Goal: Task Accomplishment & Management: Manage account settings

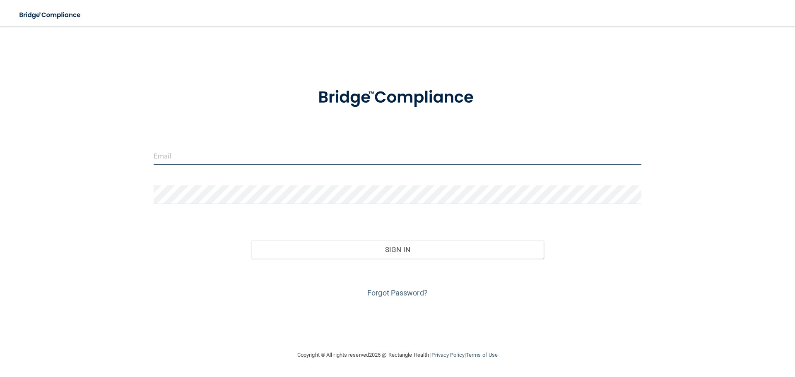
click at [202, 160] on input "email" at bounding box center [398, 156] width 488 height 19
type input "[EMAIL_ADDRESS][DOMAIN_NAME]"
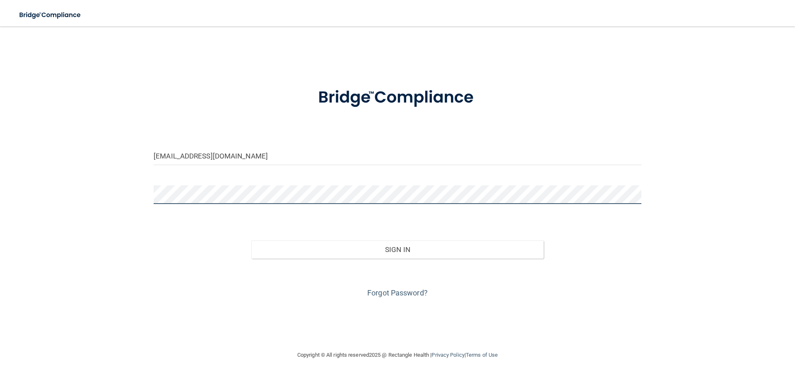
click at [251, 241] on button "Sign In" at bounding box center [397, 250] width 293 height 18
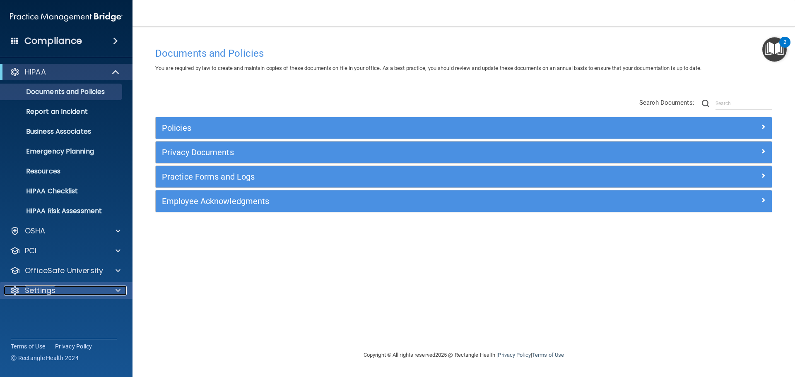
click at [43, 287] on p "Settings" at bounding box center [40, 291] width 31 height 10
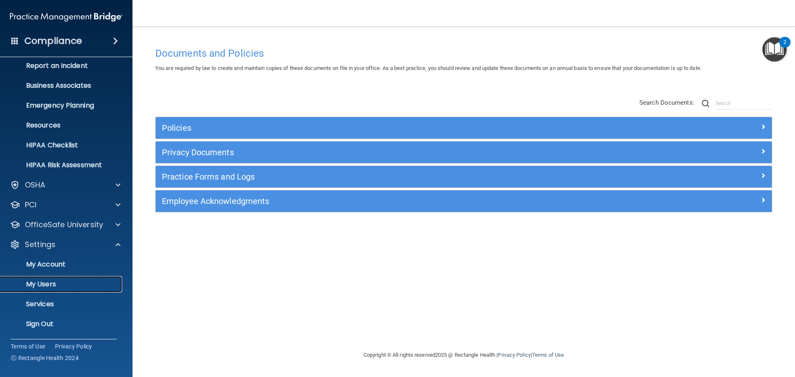
click at [51, 284] on p "My Users" at bounding box center [61, 284] width 113 height 8
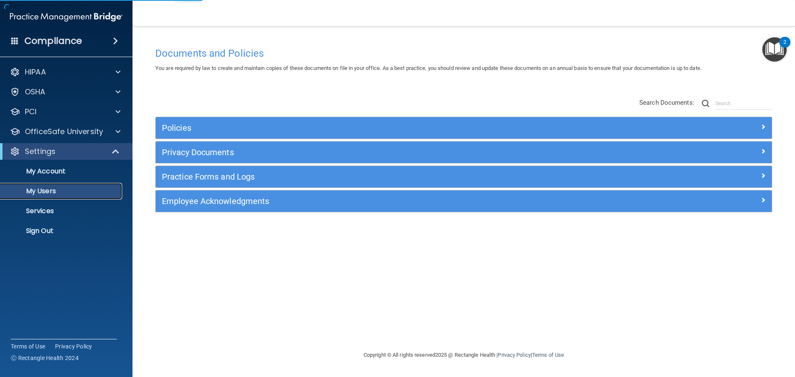
click at [52, 192] on p "My Users" at bounding box center [61, 191] width 113 height 8
select select "20"
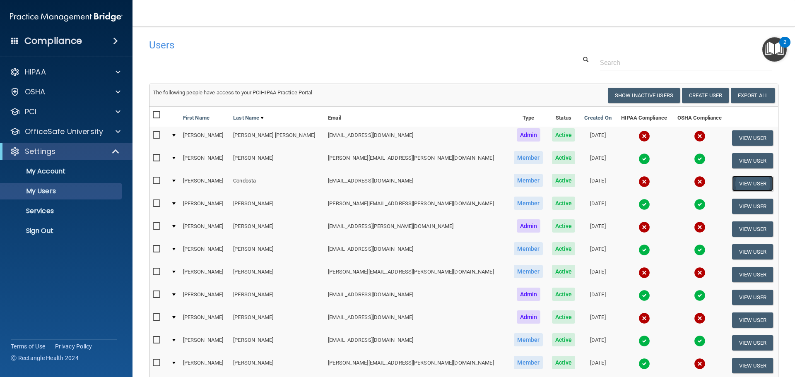
click at [738, 182] on button "View User" at bounding box center [752, 183] width 41 height 15
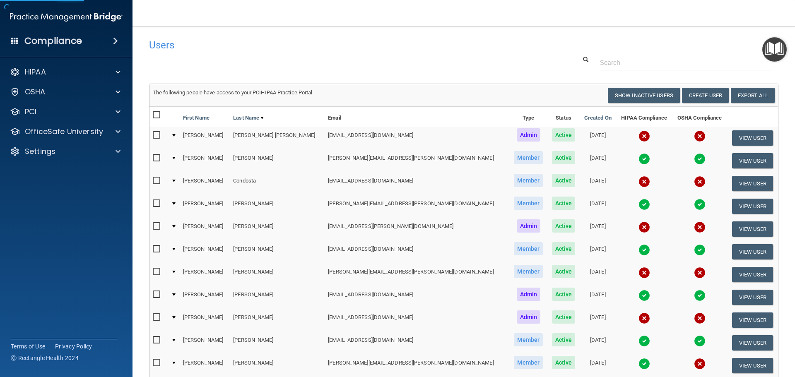
select select "practice_member"
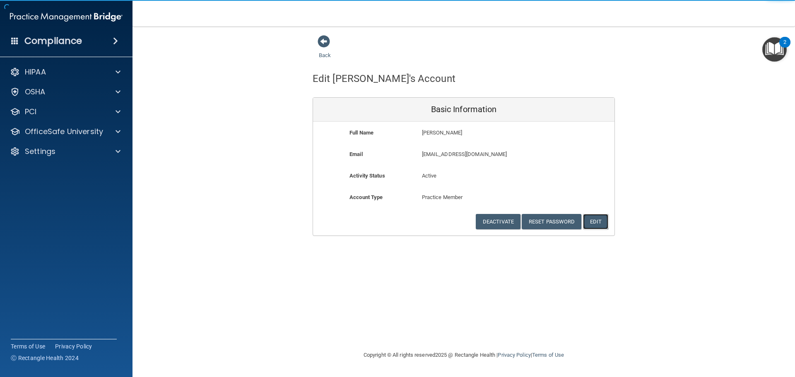
click at [600, 224] on button "Edit" at bounding box center [595, 221] width 25 height 15
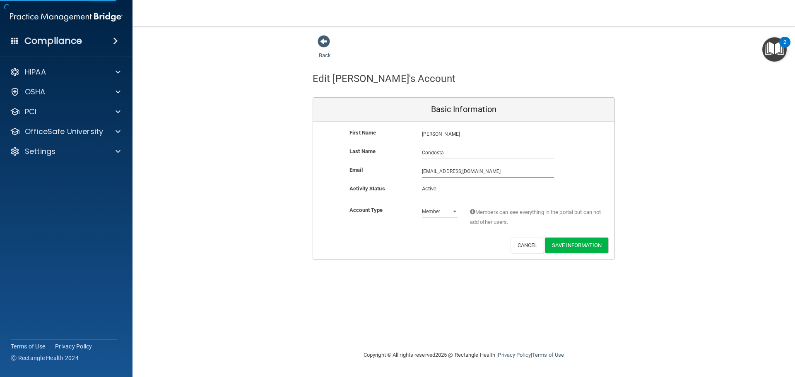
click at [499, 171] on input "debbiecondosta@yahoo.com" at bounding box center [488, 171] width 132 height 12
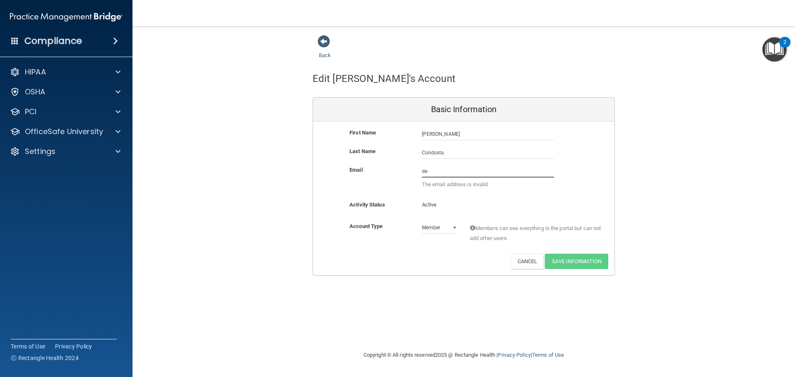
type input "d"
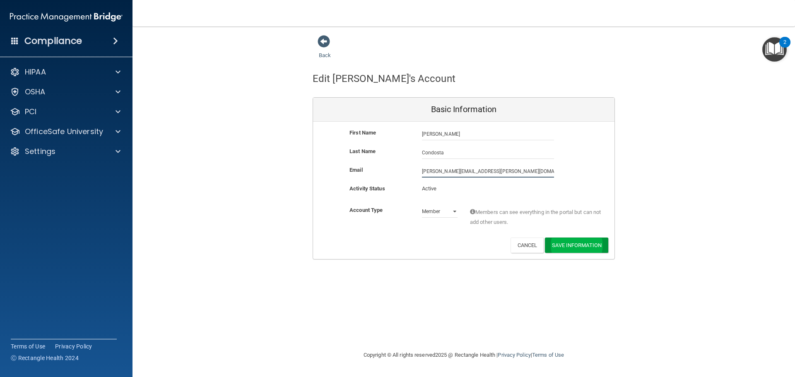
type input "debbie.condosta@ameridentco.com"
click at [572, 244] on button "Save Information" at bounding box center [576, 245] width 63 height 15
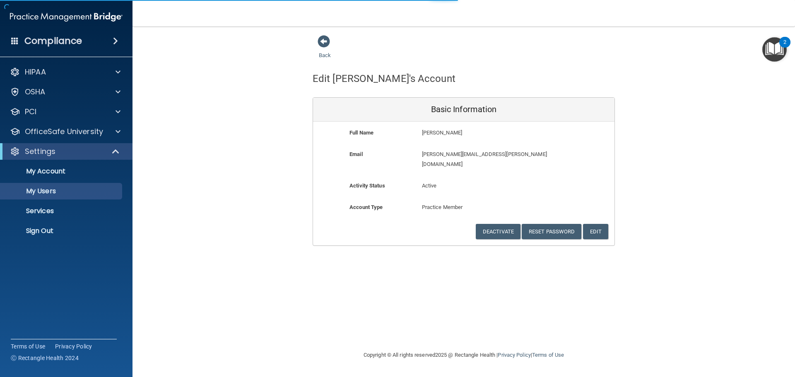
select select "20"
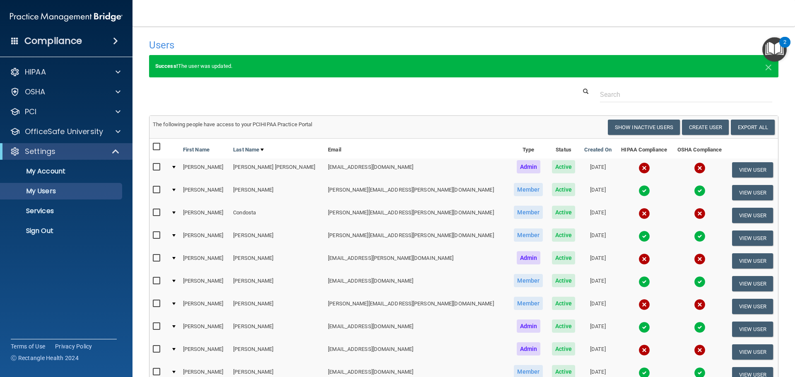
scroll to position [41, 0]
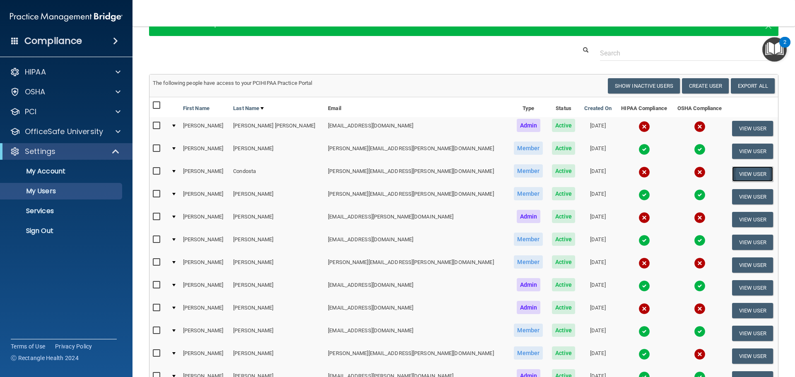
click at [743, 171] on button "View User" at bounding box center [752, 173] width 41 height 15
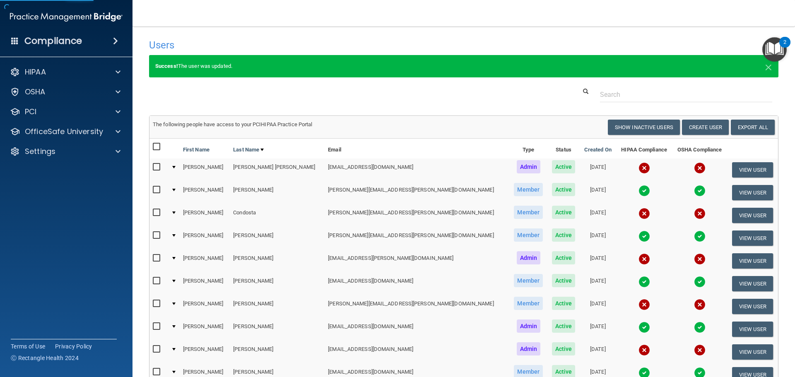
select select "practice_member"
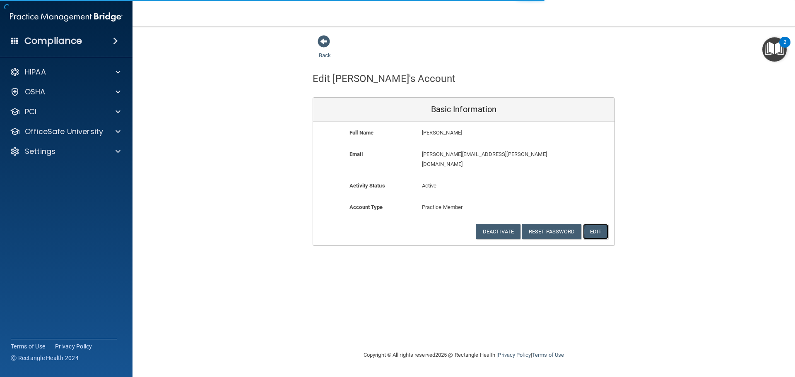
click at [589, 224] on button "Edit" at bounding box center [595, 231] width 25 height 15
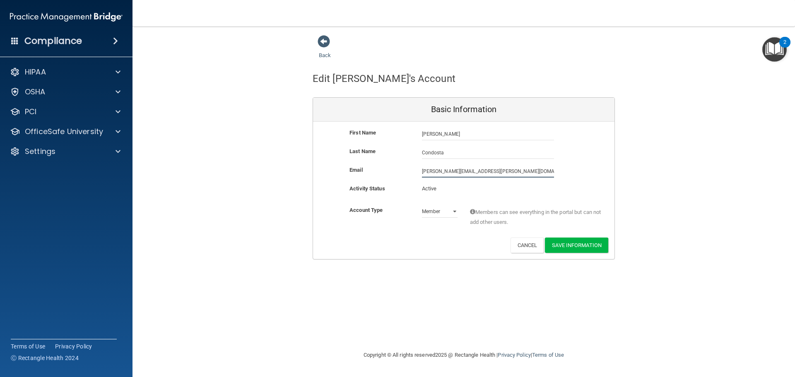
click at [437, 171] on input "debbie.condosta@ameridentco.com" at bounding box center [488, 171] width 132 height 12
type input "[PERSON_NAME][EMAIL_ADDRESS][PERSON_NAME][DOMAIN_NAME]"
click at [593, 247] on button "Save Information" at bounding box center [576, 245] width 63 height 15
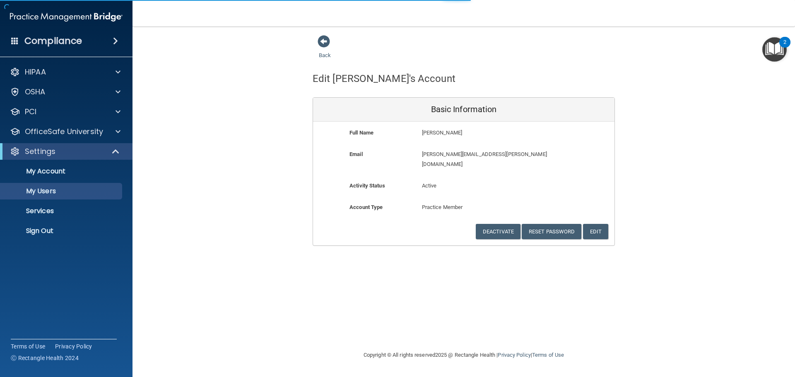
select select "20"
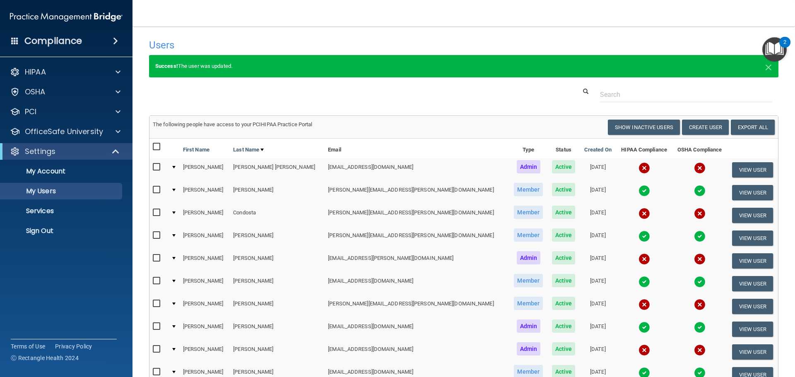
click at [155, 212] on input "checkbox" at bounding box center [158, 213] width 10 height 7
checkbox input "true"
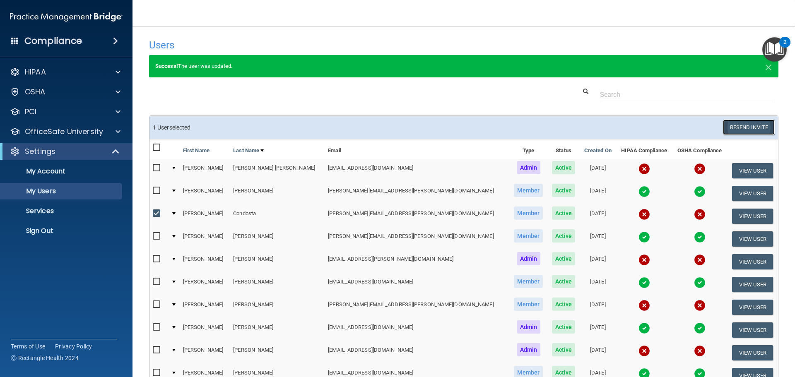
click at [735, 130] on button "Resend Invite" at bounding box center [749, 127] width 52 height 15
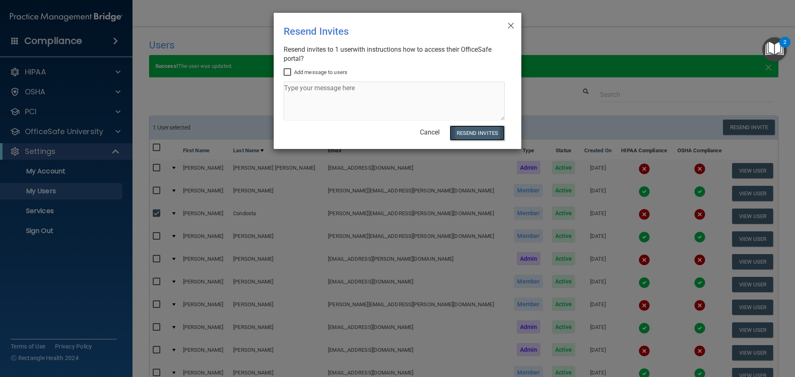
click at [465, 136] on button "Resend Invites" at bounding box center [477, 132] width 55 height 15
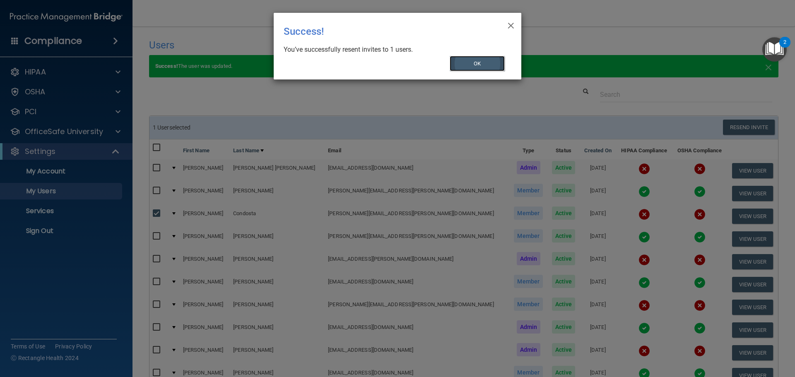
click at [476, 62] on button "OK" at bounding box center [477, 63] width 55 height 15
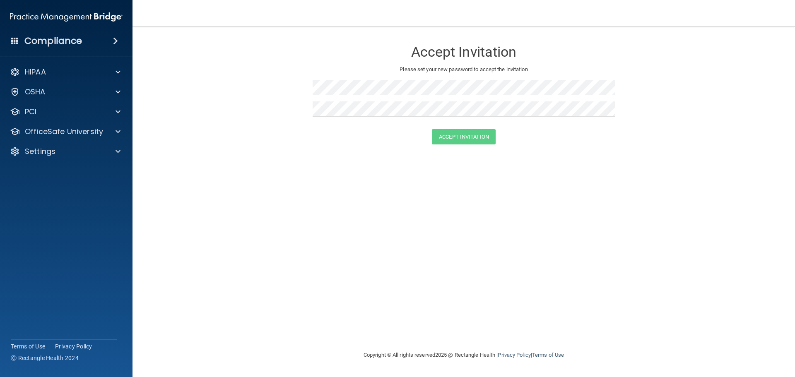
click at [359, 70] on p "Please set your new password to accept the invitation" at bounding box center [464, 70] width 290 height 10
click at [436, 119] on div at bounding box center [464, 112] width 302 height 22
click at [458, 141] on button "Accept Invitation" at bounding box center [464, 136] width 64 height 15
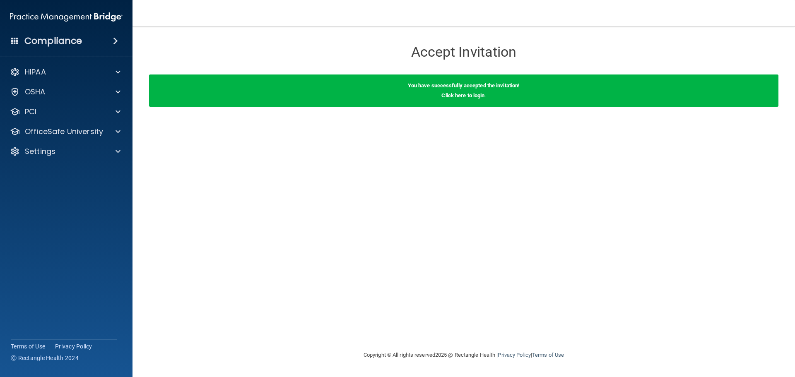
click at [479, 101] on div "You have successfully accepted the invitation! Click here to login ." at bounding box center [463, 91] width 629 height 32
click at [465, 95] on link "Click here to login" at bounding box center [462, 95] width 43 height 6
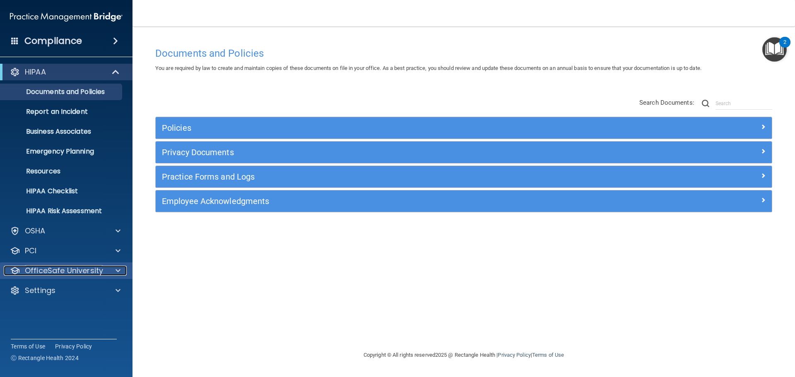
click at [100, 271] on p "OfficeSafe University" at bounding box center [64, 271] width 78 height 10
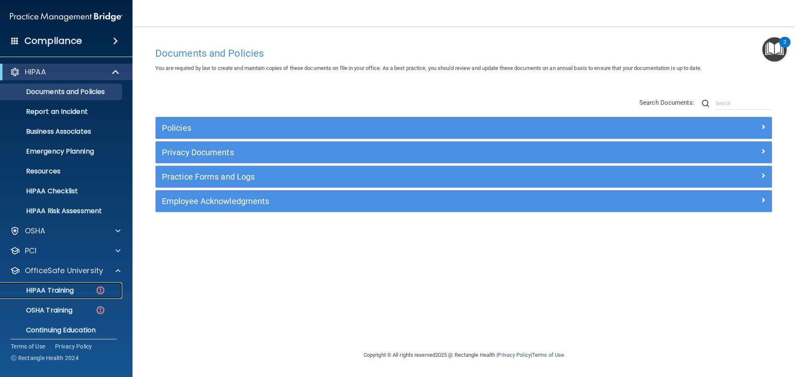
click at [88, 289] on div "HIPAA Training" at bounding box center [61, 291] width 113 height 8
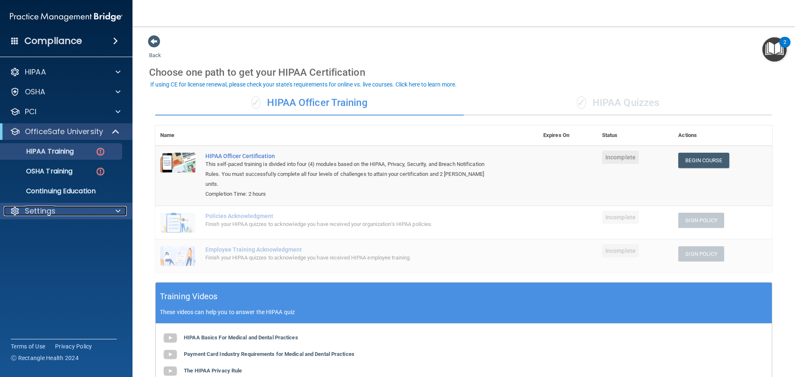
click at [64, 210] on div "Settings" at bounding box center [55, 211] width 103 height 10
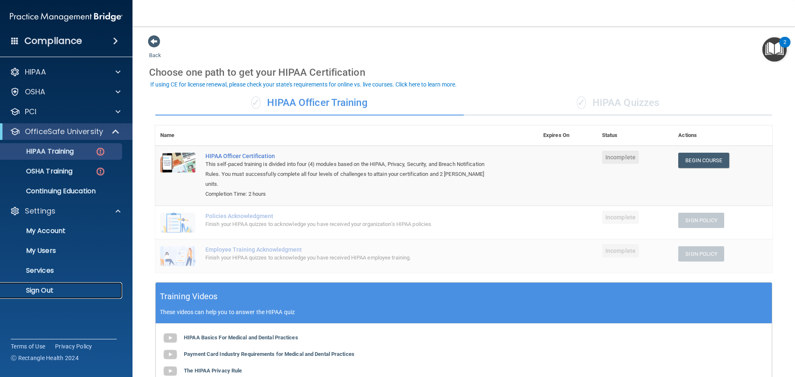
click at [53, 294] on p "Sign Out" at bounding box center [61, 291] width 113 height 8
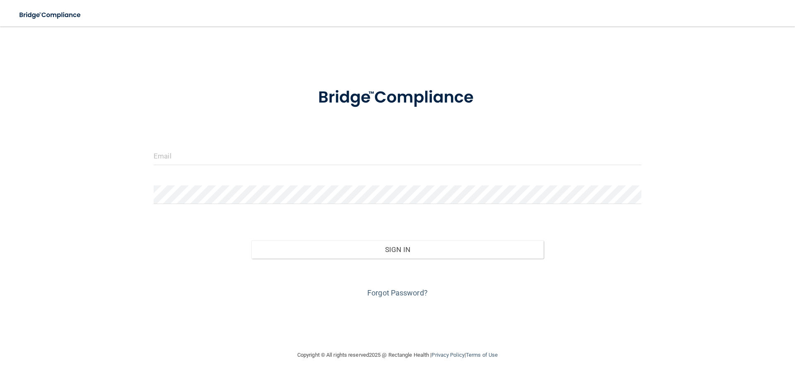
click at [217, 143] on form "Invalid email/password. You don't have permission to access that page. Sign In …" at bounding box center [398, 188] width 488 height 224
click at [213, 162] on input "email" at bounding box center [398, 156] width 488 height 19
type input "[EMAIL_ADDRESS][DOMAIN_NAME]"
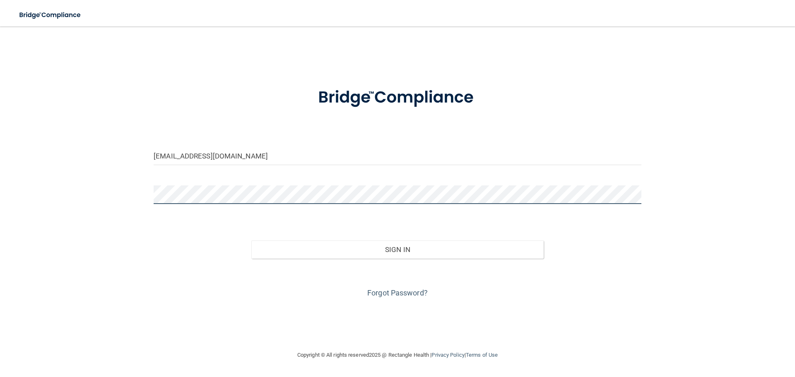
click at [251, 241] on button "Sign In" at bounding box center [397, 250] width 293 height 18
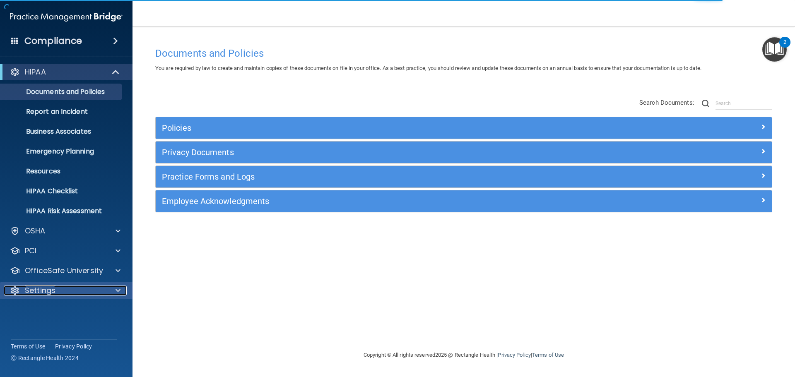
click at [68, 292] on div "Settings" at bounding box center [55, 291] width 103 height 10
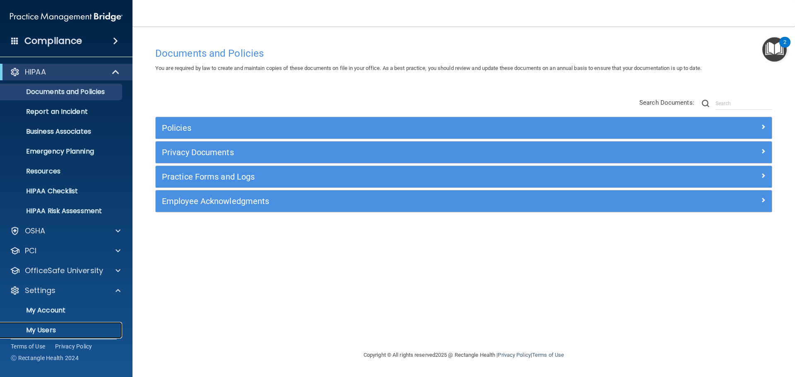
click at [61, 327] on p "My Users" at bounding box center [61, 330] width 113 height 8
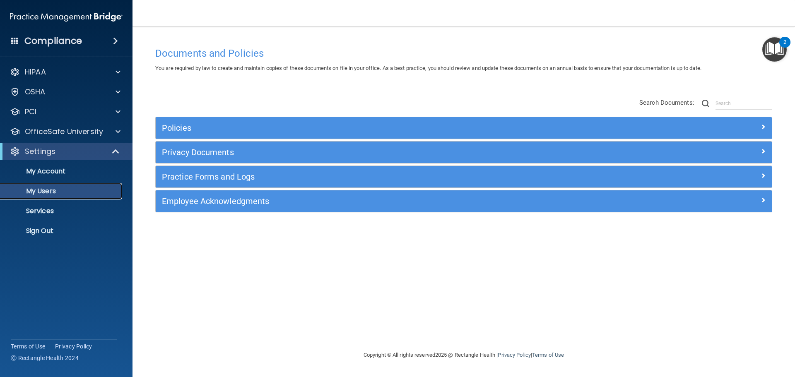
click at [63, 192] on p "My Users" at bounding box center [61, 191] width 113 height 8
select select "20"
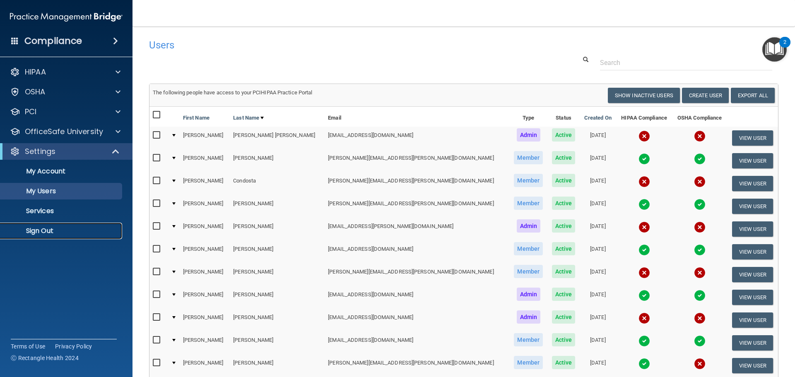
click at [54, 230] on p "Sign Out" at bounding box center [61, 231] width 113 height 8
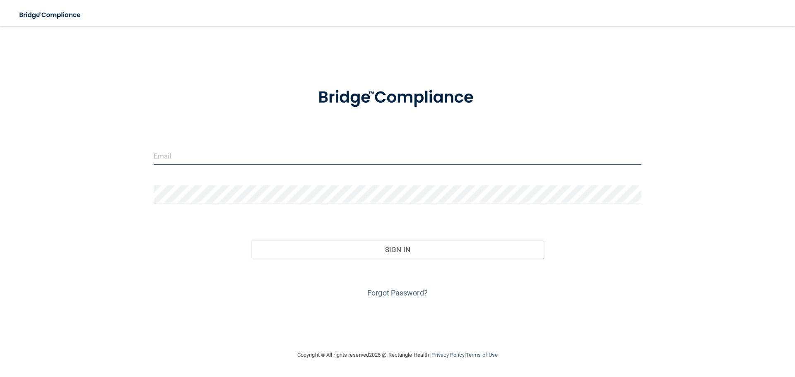
click at [182, 152] on input "email" at bounding box center [398, 156] width 488 height 19
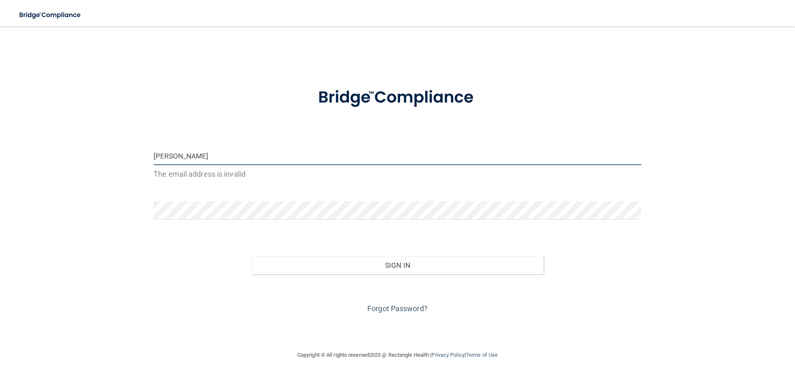
type input "[PERSON_NAME][EMAIL_ADDRESS][PERSON_NAME][DOMAIN_NAME]"
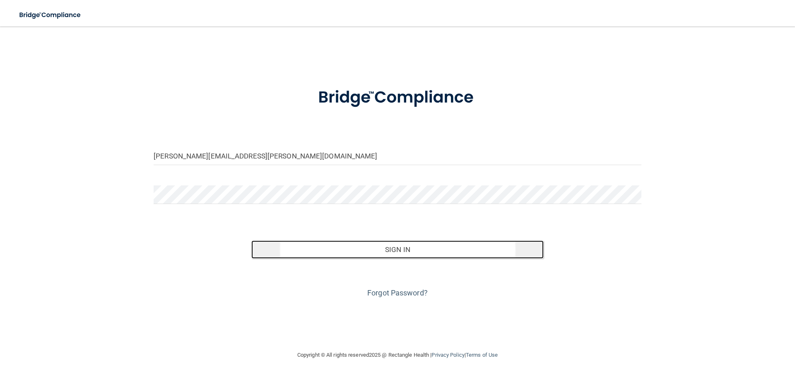
click at [380, 252] on button "Sign In" at bounding box center [397, 250] width 293 height 18
